Goal: Communication & Community: Answer question/provide support

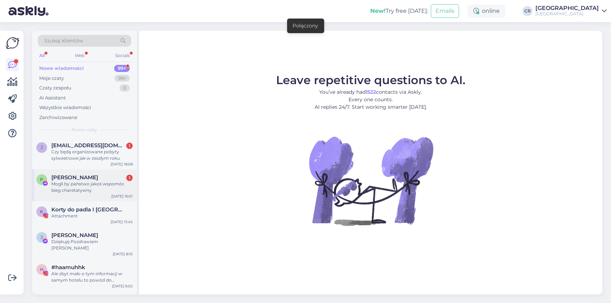
click at [90, 183] on div "Mogli by państwo jakoś wspomóc bieg charetatywny" at bounding box center [91, 187] width 81 height 13
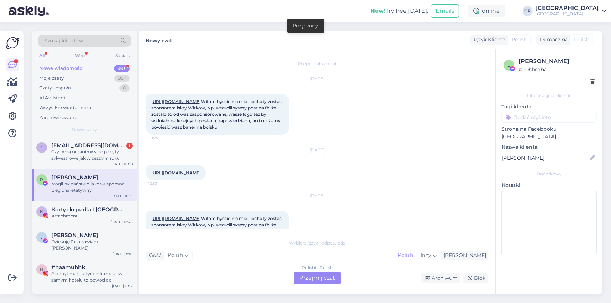
scroll to position [1924, 0]
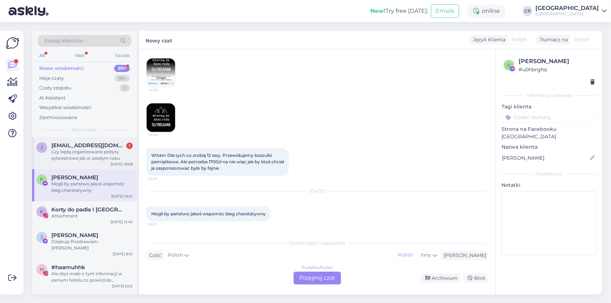
click at [84, 158] on div "Czy będą organizowane pobyty sylwestrowe jak w zeszłym roku" at bounding box center [91, 155] width 81 height 13
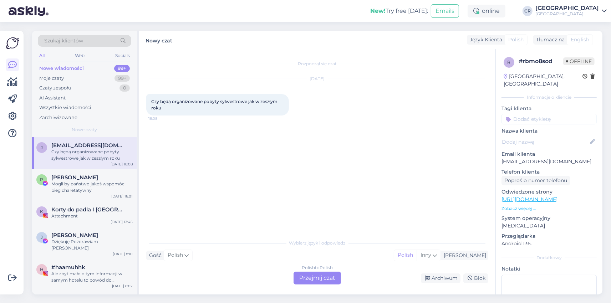
click at [316, 276] on div "Polish to Polish Przejmij czat" at bounding box center [317, 278] width 47 height 13
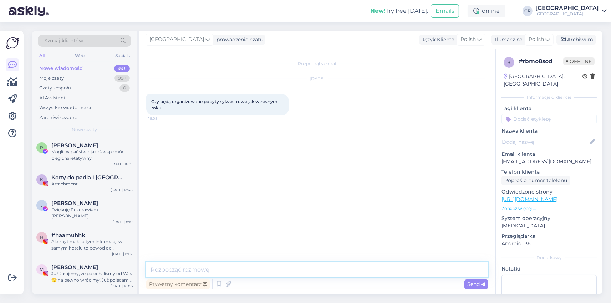
click at [316, 276] on textarea at bounding box center [317, 270] width 342 height 15
type textarea "d"
type textarea "D"
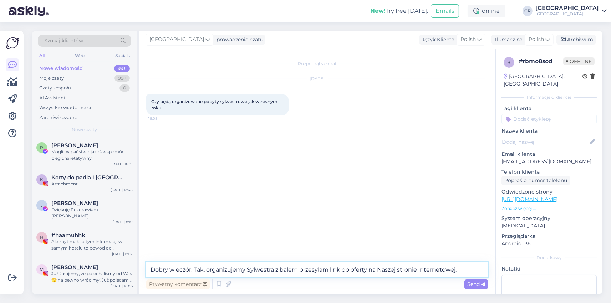
click at [467, 272] on textarea "Dobry wieczór. Tak, organizujemy Sylwestra z balem przesyłam link do oferty na …" at bounding box center [317, 270] width 342 height 15
paste textarea "[URL][DOMAIN_NAME]"
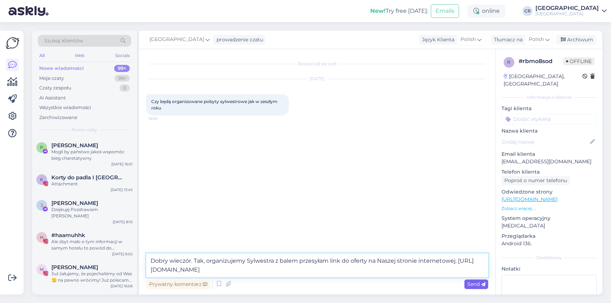
type textarea "Dobry wieczór. Tak, organizujemy Sylwestra z balem przesyłam link do oferty na …"
click at [472, 284] on span "Send" at bounding box center [476, 284] width 18 height 6
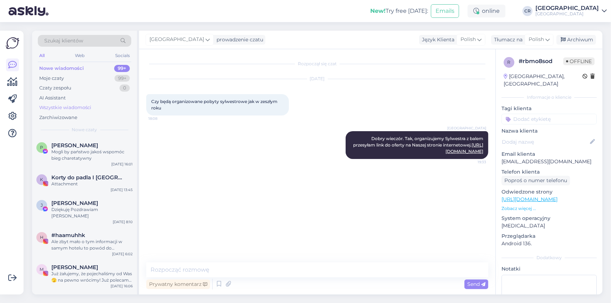
click at [76, 104] on div "Wszystkie wiadomości" at bounding box center [84, 108] width 93 height 10
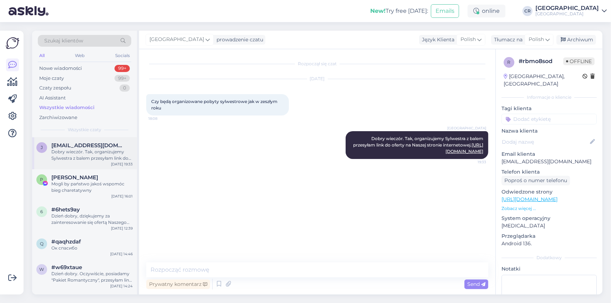
click at [88, 155] on div "Dobry wieczór. Tak, organizujemy Sylwestra z balem przesyłam link do oferty na …" at bounding box center [91, 155] width 81 height 13
click at [84, 177] on div "[PERSON_NAME]" at bounding box center [91, 177] width 81 height 6
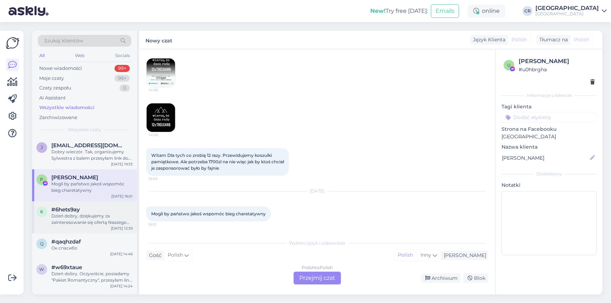
click at [85, 214] on div "Dzień dobry, dziękujemy za zainteresowanie się ofertą Naszego Hotelu. W termini…" at bounding box center [91, 219] width 81 height 13
